Goal: Transaction & Acquisition: Register for event/course

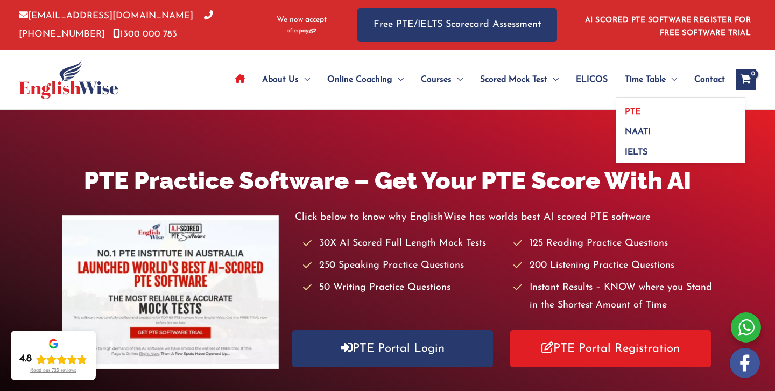
click at [642, 114] on link "PTE" at bounding box center [680, 108] width 129 height 20
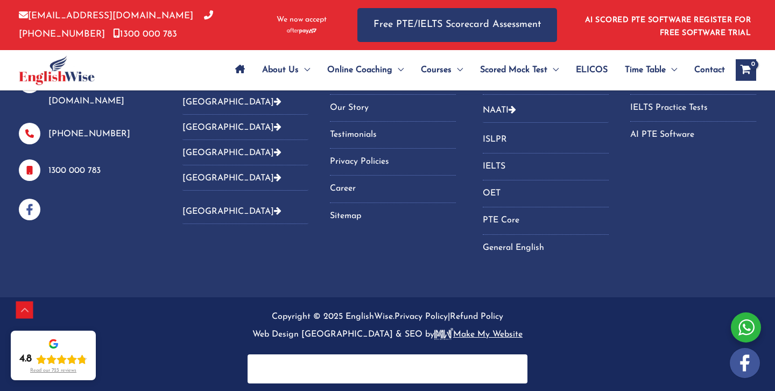
scroll to position [1099, 0]
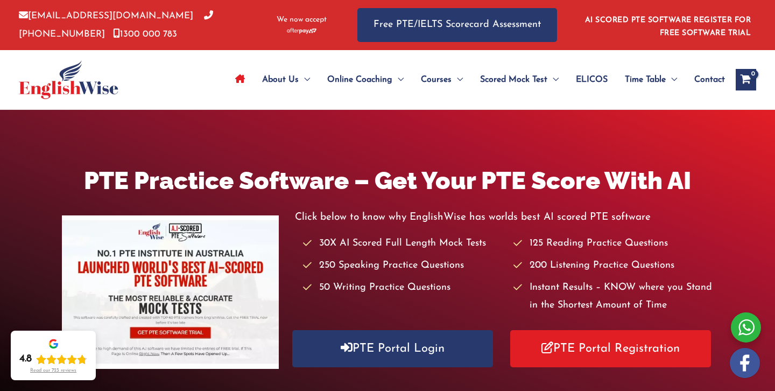
click at [704, 83] on span "Contact" at bounding box center [709, 80] width 31 height 38
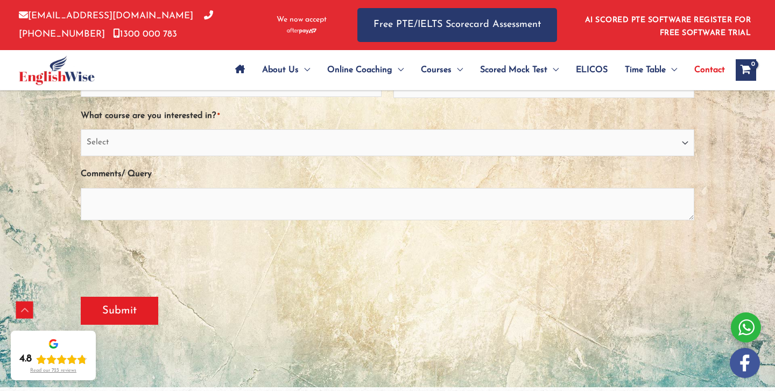
scroll to position [213, 0]
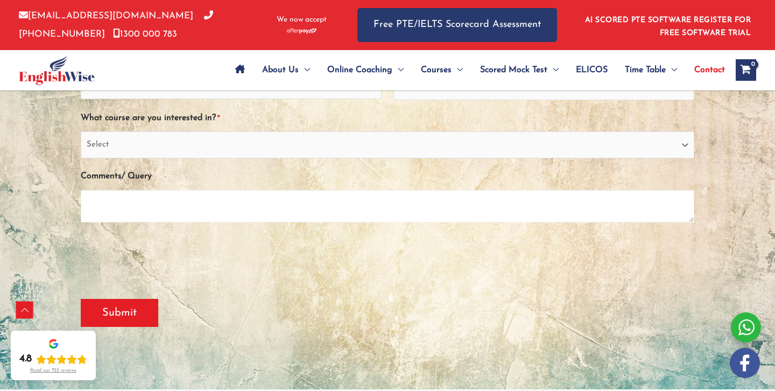
click at [521, 198] on textarea "Comments/ Query" at bounding box center [388, 206] width 614 height 32
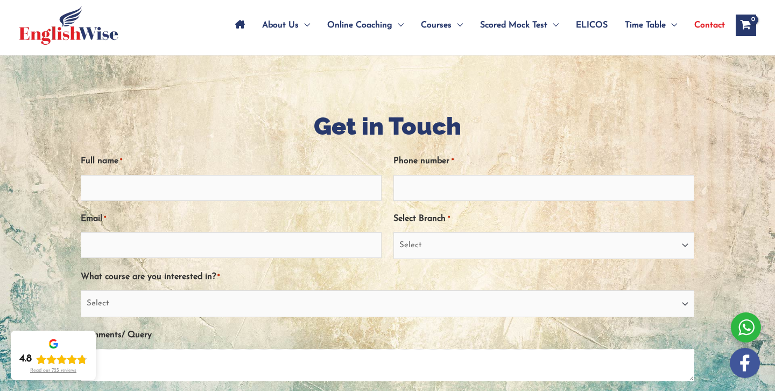
scroll to position [53, 0]
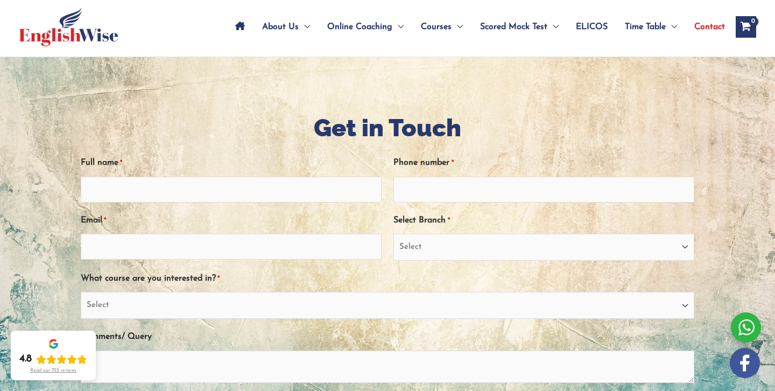
click at [230, 98] on div at bounding box center [387, 303] width 775 height 492
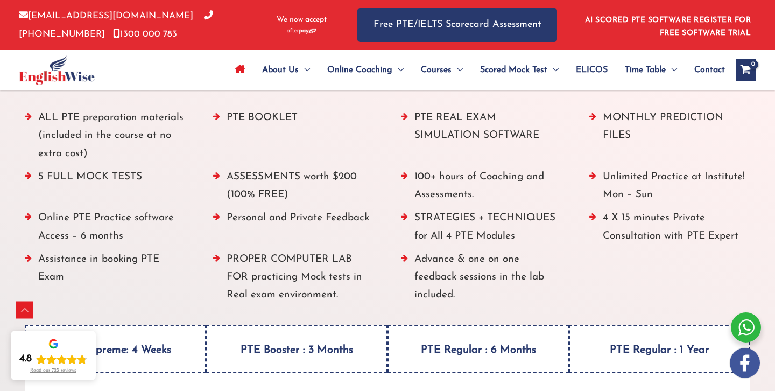
scroll to position [1260, 0]
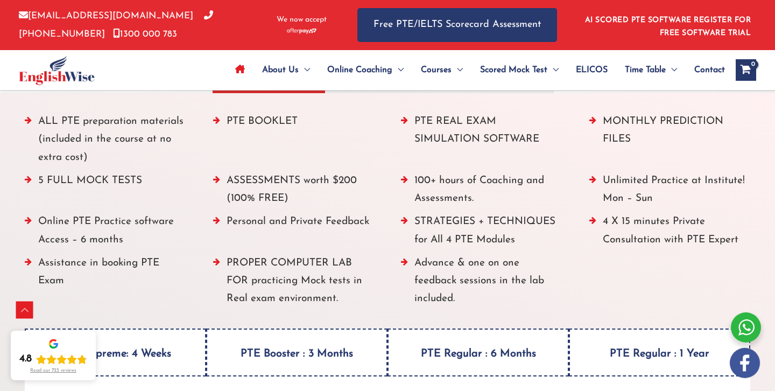
click at [110, 137] on li "ALL PTE preparation materials (included in the course at no extra cost)" at bounding box center [105, 141] width 161 height 59
click at [46, 124] on li "ALL PTE preparation materials (included in the course at no extra cost)" at bounding box center [105, 141] width 161 height 59
click at [29, 117] on li "ALL PTE preparation materials (included in the course at no extra cost)" at bounding box center [105, 141] width 161 height 59
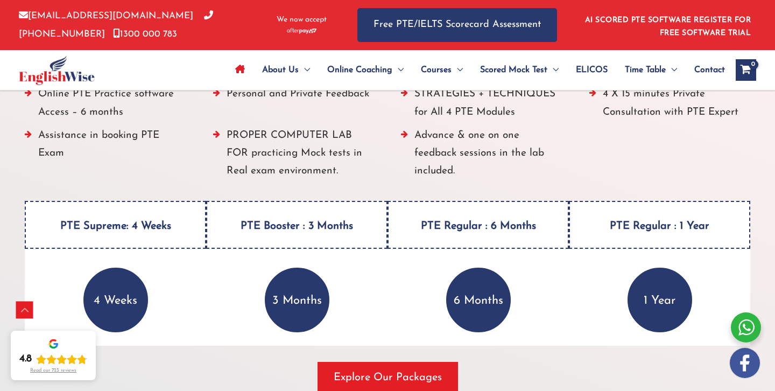
scroll to position [1391, 0]
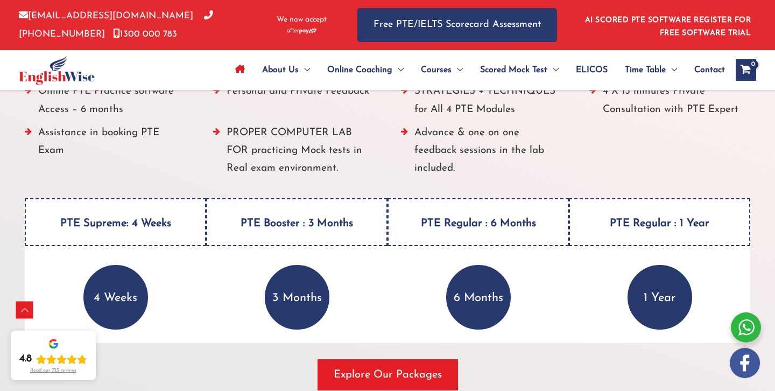
click at [183, 221] on h4 "PTE Supreme: 4 Weeks" at bounding box center [115, 222] width 181 height 48
drag, startPoint x: 183, startPoint y: 221, endPoint x: 93, endPoint y: 222, distance: 90.4
click at [93, 222] on h4 "PTE Supreme: 4 Weeks" at bounding box center [115, 222] width 181 height 48
click at [102, 223] on h4 "PTE Supreme: 4 Weeks" at bounding box center [115, 222] width 181 height 48
drag, startPoint x: 157, startPoint y: 211, endPoint x: 157, endPoint y: 220, distance: 8.6
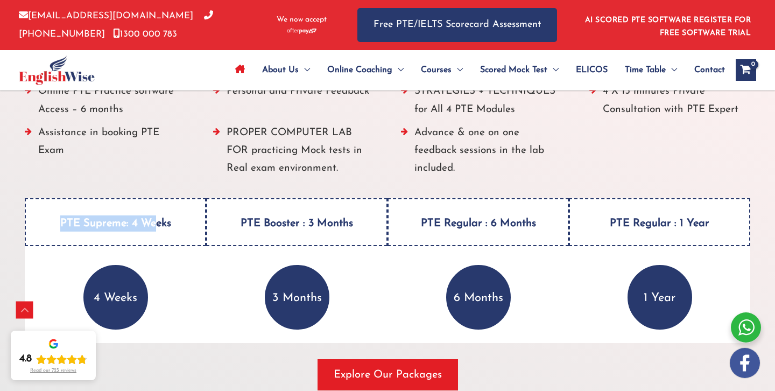
click at [157, 220] on h4 "PTE Supreme: 4 Weeks" at bounding box center [115, 222] width 181 height 48
click at [193, 220] on h4 "PTE Supreme: 4 Weeks" at bounding box center [115, 222] width 181 height 48
drag, startPoint x: 193, startPoint y: 220, endPoint x: 61, endPoint y: 226, distance: 132.0
click at [61, 226] on h4 "PTE Supreme: 4 Weeks" at bounding box center [115, 222] width 181 height 48
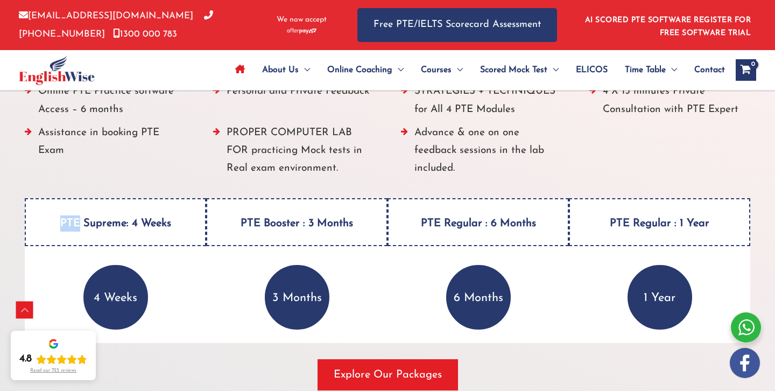
drag, startPoint x: 181, startPoint y: 209, endPoint x: 23, endPoint y: 211, distance: 158.2
click at [23, 211] on div "ALL PTE preparation materials (included in the course at no extra cost) PTE BOO…" at bounding box center [387, 186] width 776 height 448
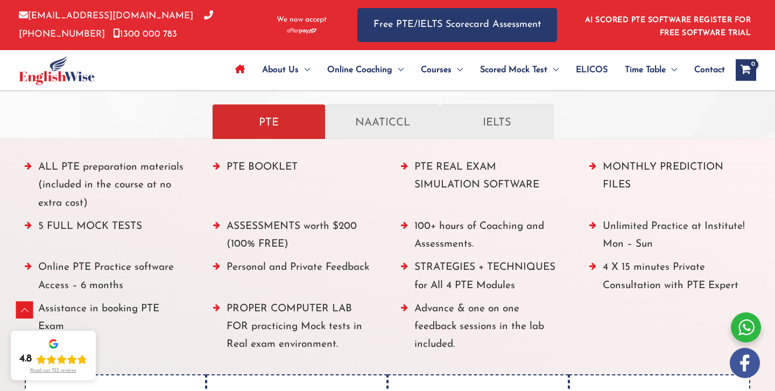
scroll to position [1214, 0]
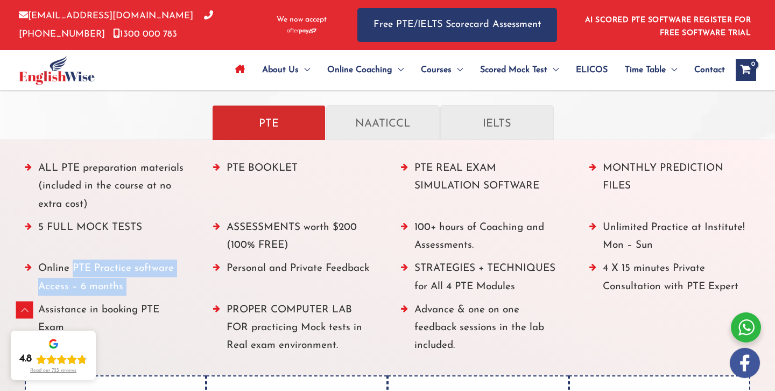
drag, startPoint x: 67, startPoint y: 268, endPoint x: 204, endPoint y: 268, distance: 136.7
click at [204, 268] on ul "ALL PTE preparation materials (included in the course at no extra cost) PTE BOO…" at bounding box center [388, 259] width 726 height 201
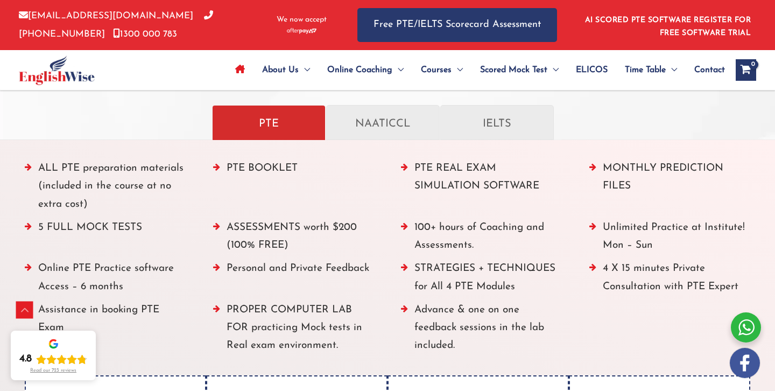
click at [186, 274] on ul "ALL PTE preparation materials (included in the course at no extra cost) PTE BOO…" at bounding box center [388, 259] width 726 height 201
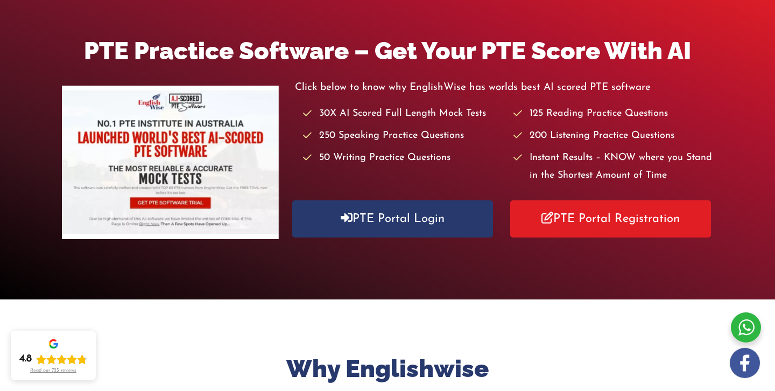
scroll to position [216, 0]
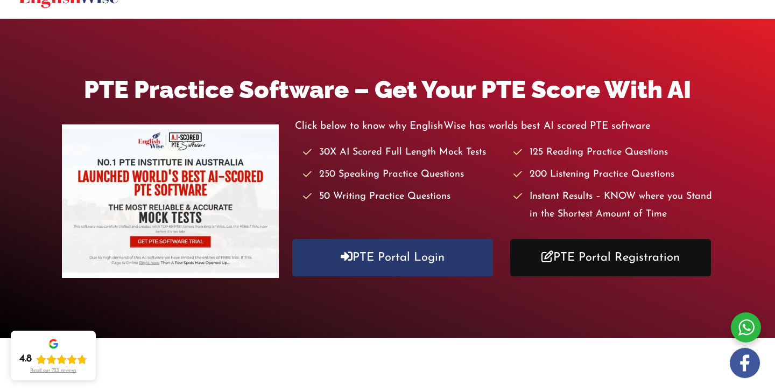
click at [562, 257] on link "PTE Portal Registration" at bounding box center [610, 257] width 201 height 37
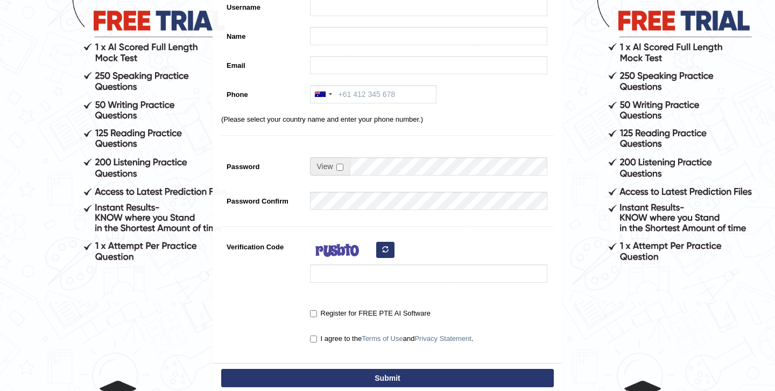
scroll to position [240, 0]
